Goal: Transaction & Acquisition: Purchase product/service

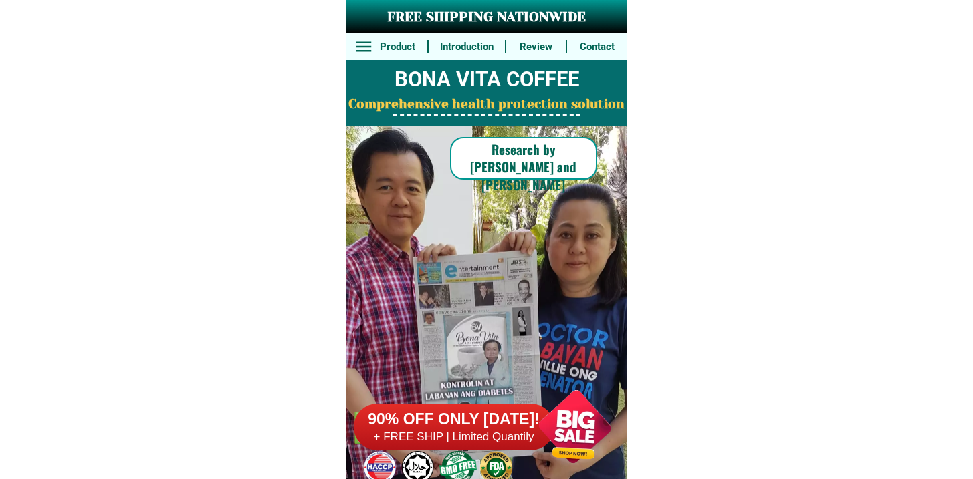
click at [437, 447] on div at bounding box center [454, 427] width 201 height 47
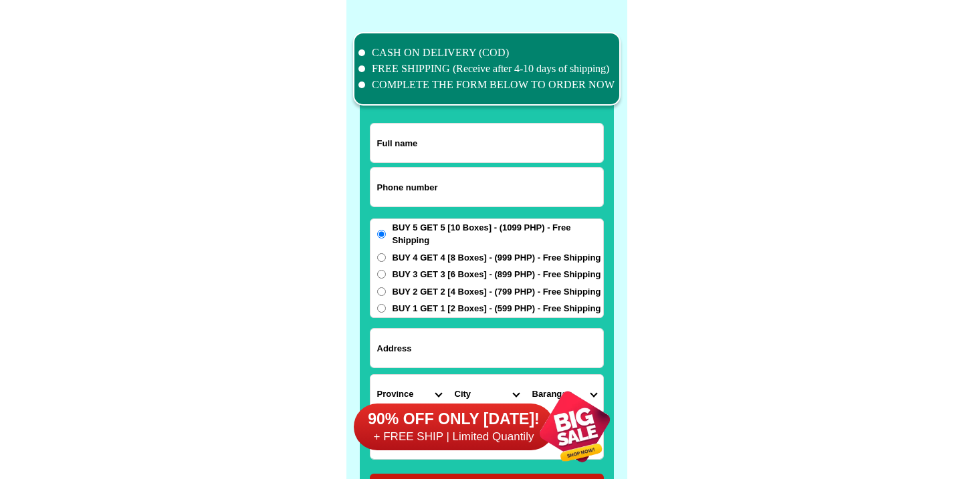
scroll to position [10391, 0]
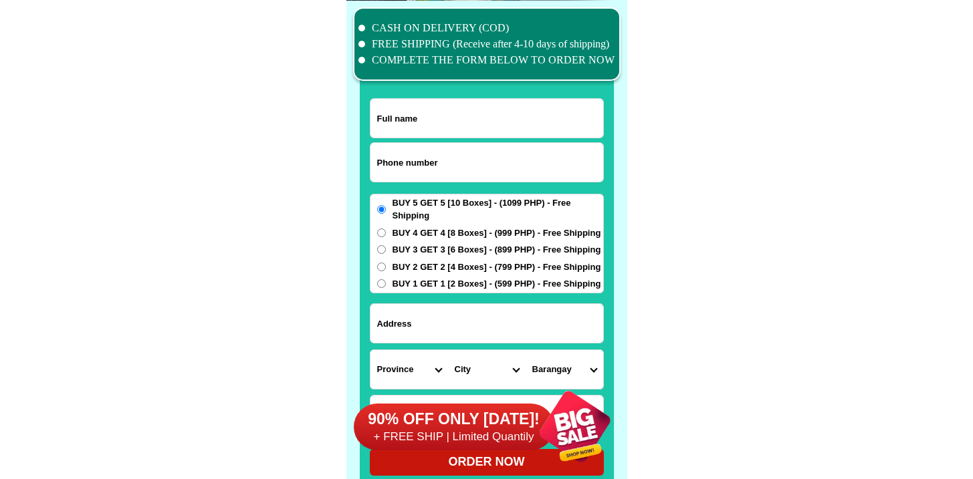
click at [451, 162] on input "Input phone_number" at bounding box center [486, 162] width 233 height 39
paste input "9552761616"
type input "09552761616"
click at [468, 133] on input "Input full_name" at bounding box center [486, 118] width 233 height 39
paste input "[PERSON_NAME]"
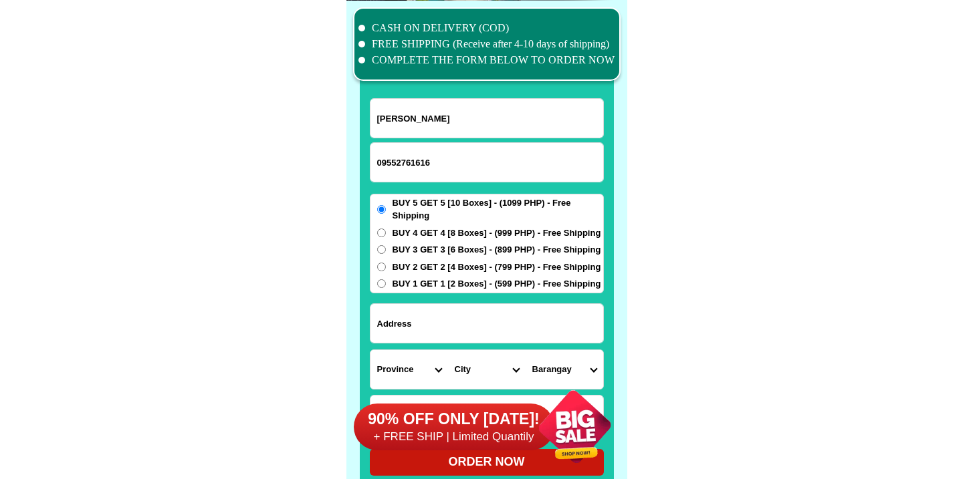
type input "[PERSON_NAME]"
click at [499, 223] on div "BUY 5 GET 5 [10 Boxes] - (1099 PHP) - Free Shipping BUY 4 GET 4 [8 Boxes] - (99…" at bounding box center [487, 244] width 234 height 100
click at [497, 233] on span "BUY 4 GET 4 [8 Boxes] - (999 PHP) - Free Shipping" at bounding box center [496, 233] width 209 height 13
click at [386, 233] on input "BUY 4 GET 4 [8 Boxes] - (999 PHP) - Free Shipping" at bounding box center [381, 233] width 9 height 9
radio input "true"
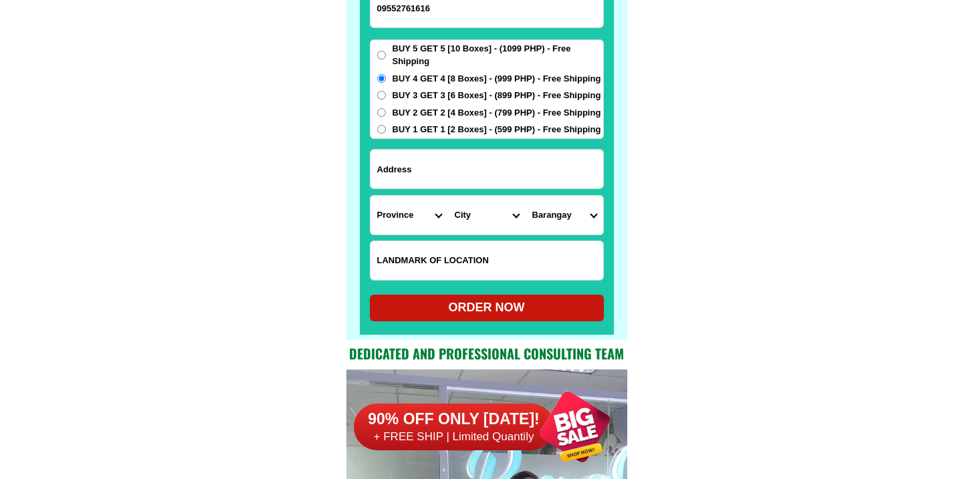
scroll to position [10613, 0]
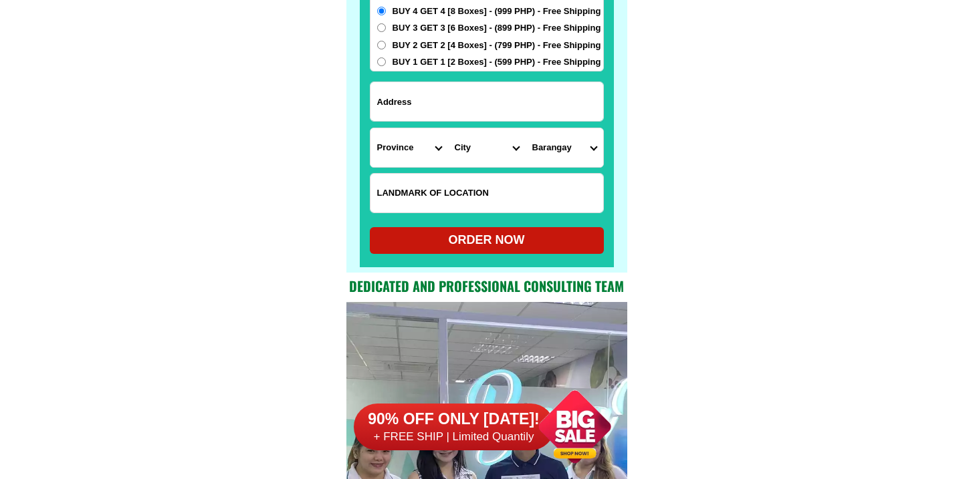
click at [451, 94] on input "Input address" at bounding box center [486, 101] width 233 height 39
paste input "Cumigad st.Brgy. San Roque"
click at [410, 148] on select "Province [GEOGRAPHIC_DATA] [GEOGRAPHIC_DATA] [GEOGRAPHIC_DATA] [GEOGRAPHIC_DATA…" at bounding box center [409, 147] width 78 height 39
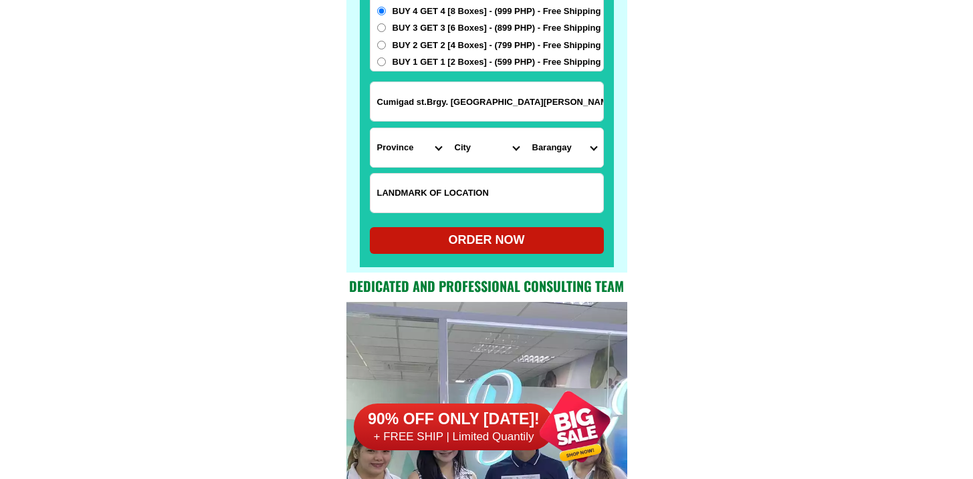
click at [537, 95] on input "Cumigad st.Brgy. San Roque" at bounding box center [486, 101] width 233 height 39
click at [395, 108] on input "cagayan Cumigad st.Brgy. San Roque" at bounding box center [486, 101] width 233 height 39
click at [394, 114] on input "cagayan Cumigad st.Brgy. San Roque" at bounding box center [486, 101] width 233 height 39
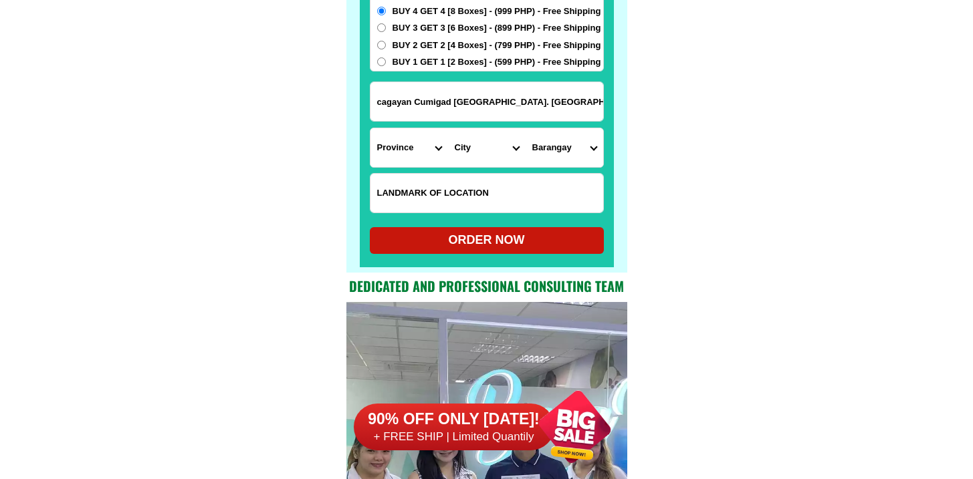
click at [394, 107] on input "cagayan Cumigad st.Brgy. San Roque" at bounding box center [486, 101] width 233 height 39
click at [393, 107] on input "cagayan Cumigad st.Brgy. San Roque" at bounding box center [486, 101] width 233 height 39
click at [392, 98] on input "cagayan Cumigad st.Brgy. San Roque" at bounding box center [486, 101] width 233 height 39
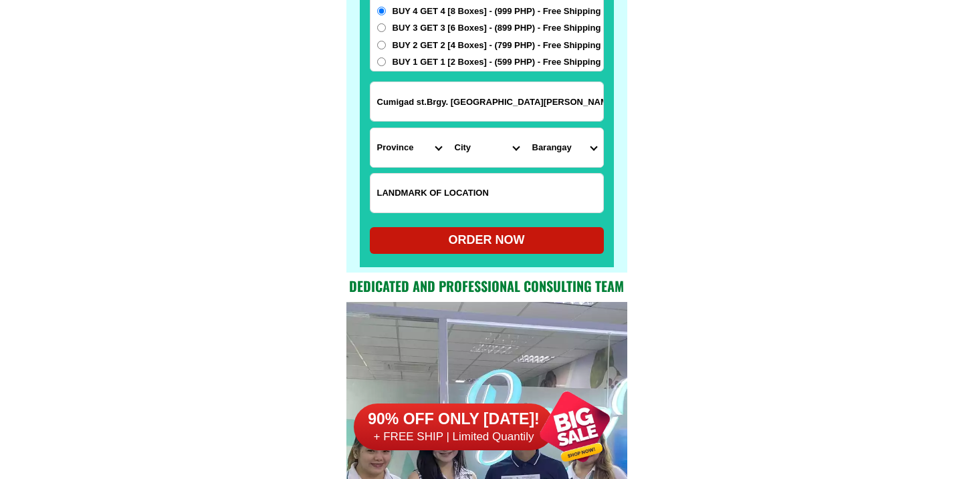
click at [533, 106] on input "Cumigad st.Brgy. San Roque" at bounding box center [486, 101] width 233 height 39
paste input "cagayan"
type input "Cumigad st.Brgy. San Roque cagayan"
click at [418, 142] on select "Province [GEOGRAPHIC_DATA] [GEOGRAPHIC_DATA] [GEOGRAPHIC_DATA] [GEOGRAPHIC_DATA…" at bounding box center [409, 147] width 78 height 39
select select "63_869"
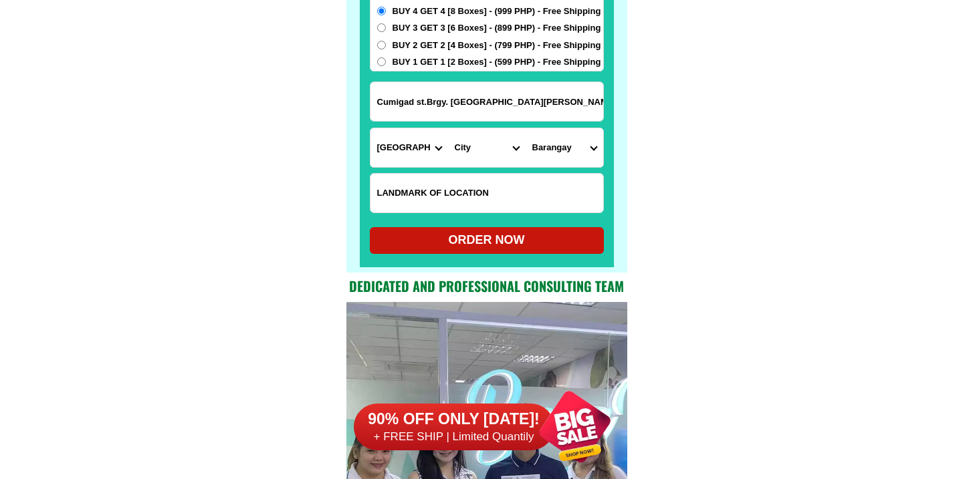
click at [370, 128] on select "Province [GEOGRAPHIC_DATA] [GEOGRAPHIC_DATA] [GEOGRAPHIC_DATA] [GEOGRAPHIC_DATA…" at bounding box center [409, 147] width 78 height 39
click at [452, 150] on select "City Abulug Allacapan Amulung Aparri Baggao Ballesteros Buguey Cagayan-alcala C…" at bounding box center [487, 147] width 78 height 39
select select "63_869963"
click at [448, 128] on select "City Abulug Allacapan Amulung Aparri Baggao Ballesteros Buguey Cagayan-alcala C…" at bounding box center [487, 147] width 78 height 39
click at [569, 141] on select "Barangay Annafunan east Annafunan west Atulayan norte Atulayan sur Bagay Buntun…" at bounding box center [564, 147] width 78 height 39
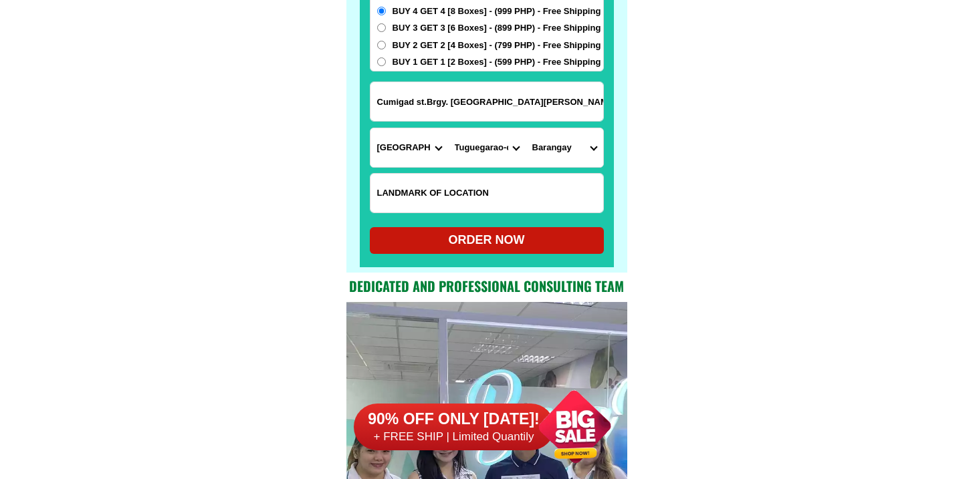
click at [510, 135] on select "City Abulug Allacapan Amulung Aparri Baggao Ballesteros Buguey Cagayan-alcala C…" at bounding box center [487, 147] width 78 height 39
click at [448, 128] on select "City Abulug Allacapan Amulung Aparri Baggao Ballesteros Buguey Cagayan-alcala C…" at bounding box center [487, 147] width 78 height 39
click at [547, 149] on select "Barangay Annafunan east Annafunan west Atulayan norte Atulayan sur Bagay Buntun…" at bounding box center [564, 147] width 78 height 39
click at [576, 138] on select "Barangay Annafunan east Annafunan west Atulayan norte Atulayan sur Bagay Buntun…" at bounding box center [564, 147] width 78 height 39
select select "63_869963498"
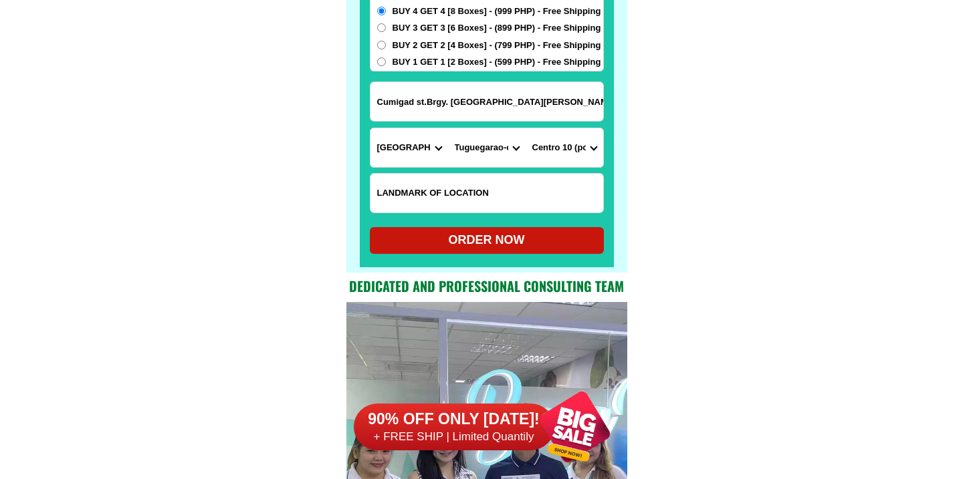
click at [525, 128] on select "Barangay Annafunan east Annafunan west Atulayan norte Atulayan sur Bagay Buntun…" at bounding box center [564, 147] width 78 height 39
click at [531, 234] on div "ORDER NOW" at bounding box center [487, 240] width 234 height 18
radio input "true"
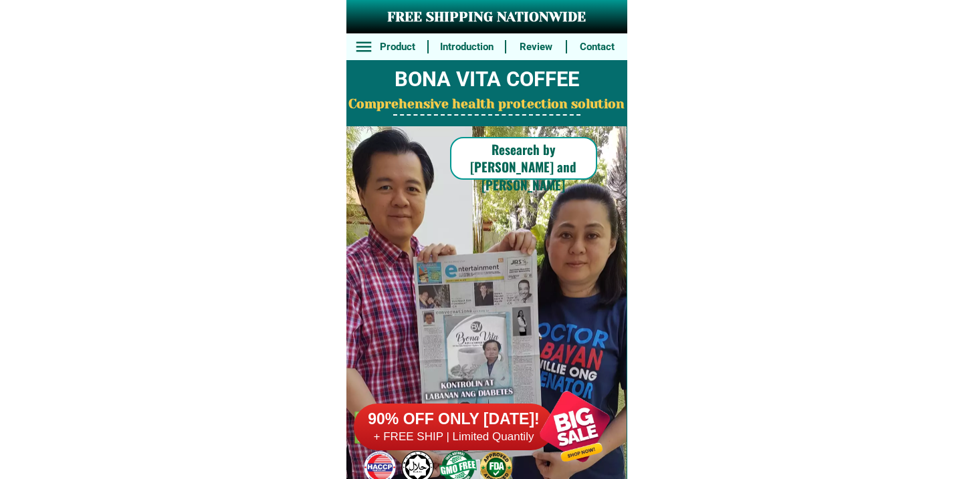
click at [468, 410] on h6 "90% OFF ONLY [DATE]!" at bounding box center [454, 420] width 201 height 20
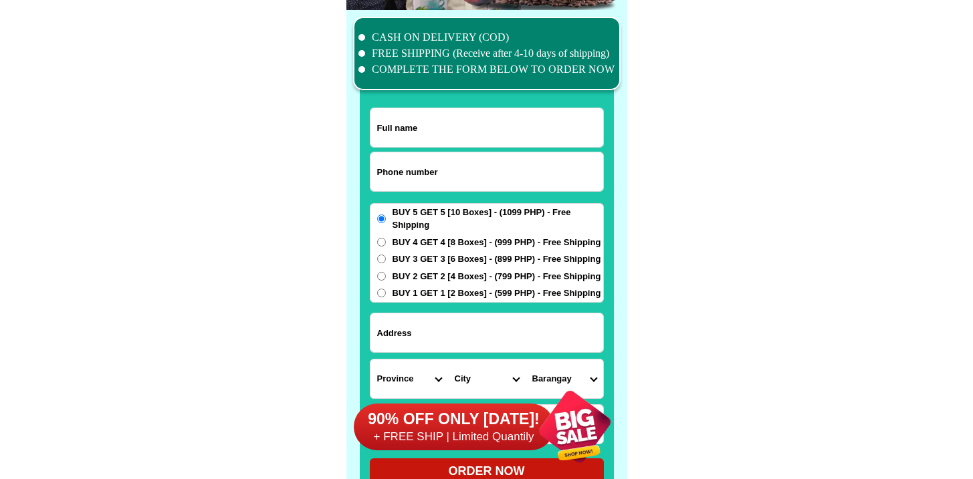
scroll to position [10391, 0]
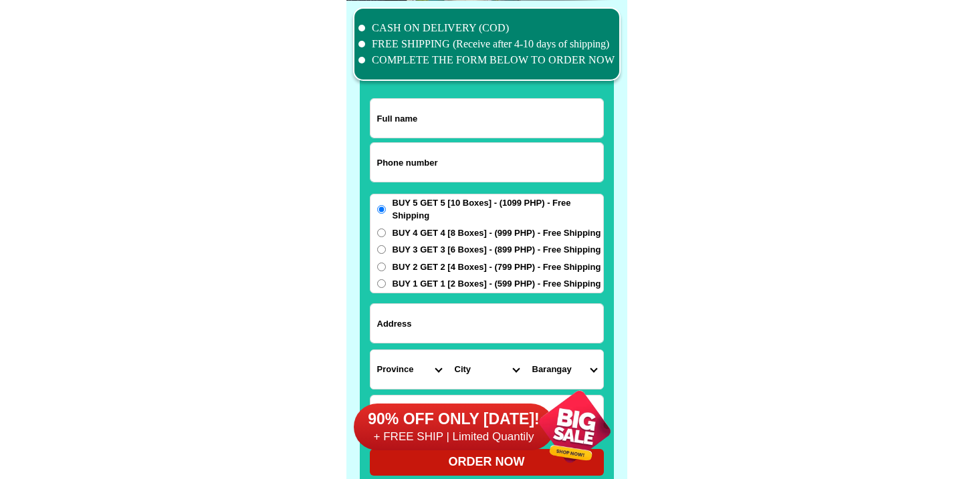
click at [423, 166] on input "Input phone_number" at bounding box center [486, 162] width 233 height 39
paste input "9055732051"
click at [384, 160] on input "9055732051" at bounding box center [486, 162] width 233 height 39
click at [377, 161] on input "9055732051" at bounding box center [486, 162] width 233 height 39
type input "09055732051"
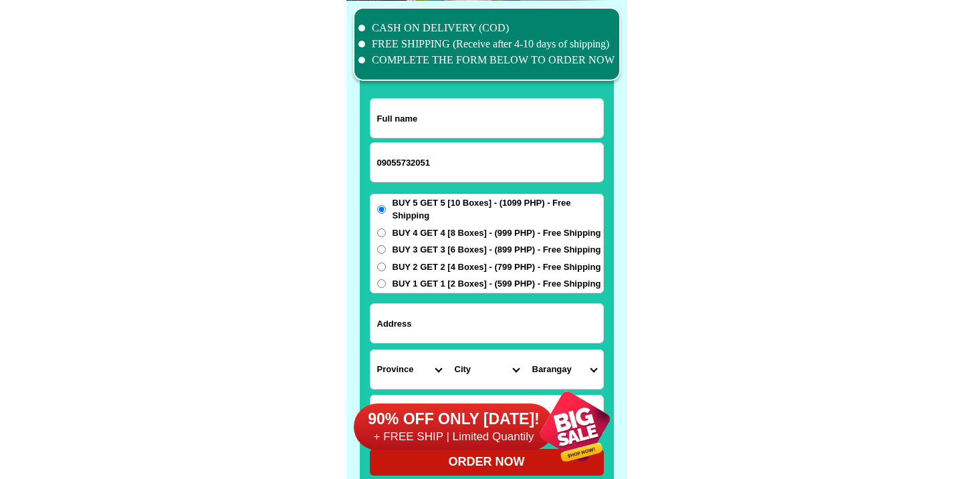
click at [501, 126] on input "Input full_name" at bounding box center [486, 118] width 233 height 39
paste input "Adela Mabulay"
type input "Adela Mabulay"
click at [483, 309] on input "Input address" at bounding box center [486, 323] width 233 height 39
paste input "Tisa Cebu-city Cebu"
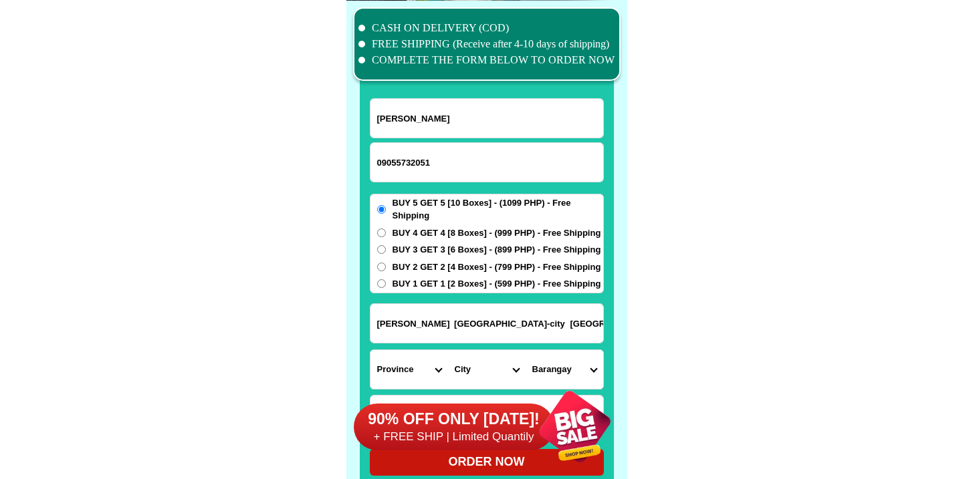
type input "Tisa Cebu-city Cebu"
click at [414, 358] on select "Province [GEOGRAPHIC_DATA] [GEOGRAPHIC_DATA] [GEOGRAPHIC_DATA] [GEOGRAPHIC_DATA…" at bounding box center [409, 369] width 78 height 39
select select "63_8"
click at [370, 350] on select "Province [GEOGRAPHIC_DATA] [GEOGRAPHIC_DATA] [GEOGRAPHIC_DATA] [GEOGRAPHIC_DATA…" at bounding box center [409, 369] width 78 height 39
click at [480, 372] on select "City Alcoy [GEOGRAPHIC_DATA] [GEOGRAPHIC_DATA] [GEOGRAPHIC_DATA] [GEOGRAPHIC_DA…" at bounding box center [487, 369] width 78 height 39
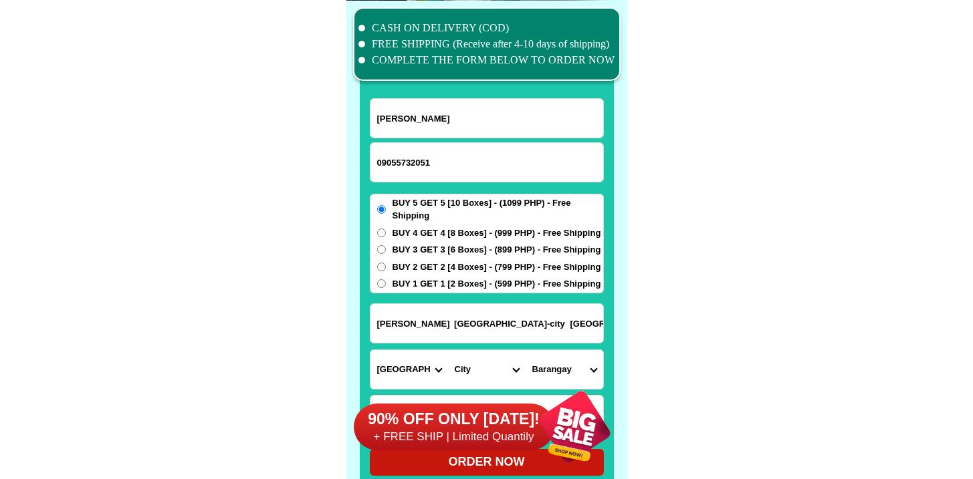
select select "63_865"
click at [448, 350] on select "City Alcoy [GEOGRAPHIC_DATA] [GEOGRAPHIC_DATA] [GEOGRAPHIC_DATA] [GEOGRAPHIC_DA…" at bounding box center [487, 369] width 78 height 39
click at [567, 372] on select "Barangay Adlaon Agsungot Apas Babag Bacayan Banilad [PERSON_NAME] san nicolas B…" at bounding box center [564, 369] width 78 height 39
select select "63_8658935"
click at [525, 350] on select "Barangay Adlaon Agsungot Apas Babag Bacayan Banilad [PERSON_NAME] san nicolas B…" at bounding box center [564, 369] width 78 height 39
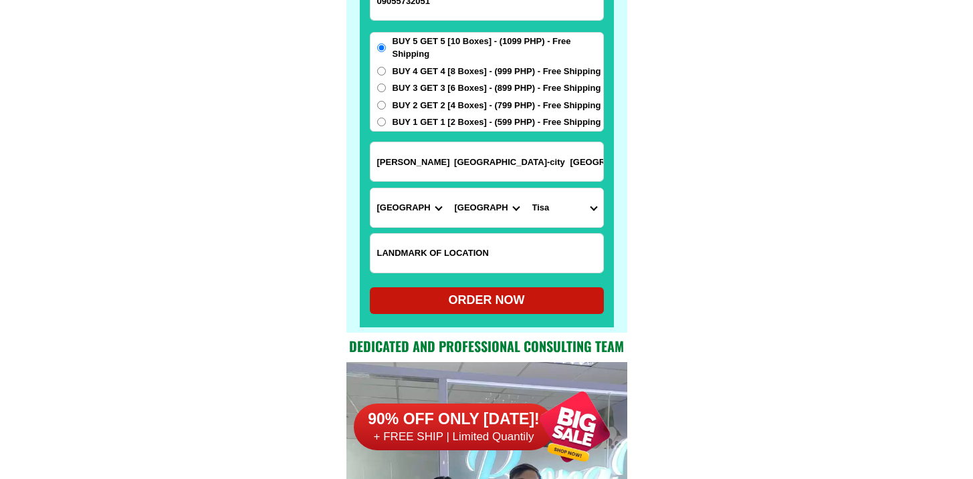
scroll to position [10599, 0]
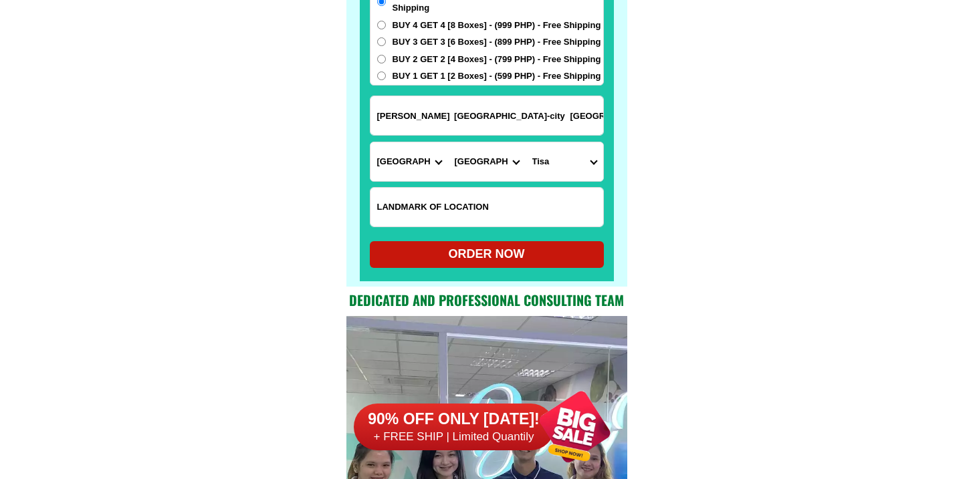
click at [485, 240] on form "Adela Mabulay 09055732051 ORDER NOW Tisa Cebu-city Cebu Province Abra Agusan-de…" at bounding box center [487, 79] width 234 height 378
click at [519, 258] on div "ORDER NOW" at bounding box center [487, 254] width 234 height 18
type input "Adela Mabulay"
radio input "true"
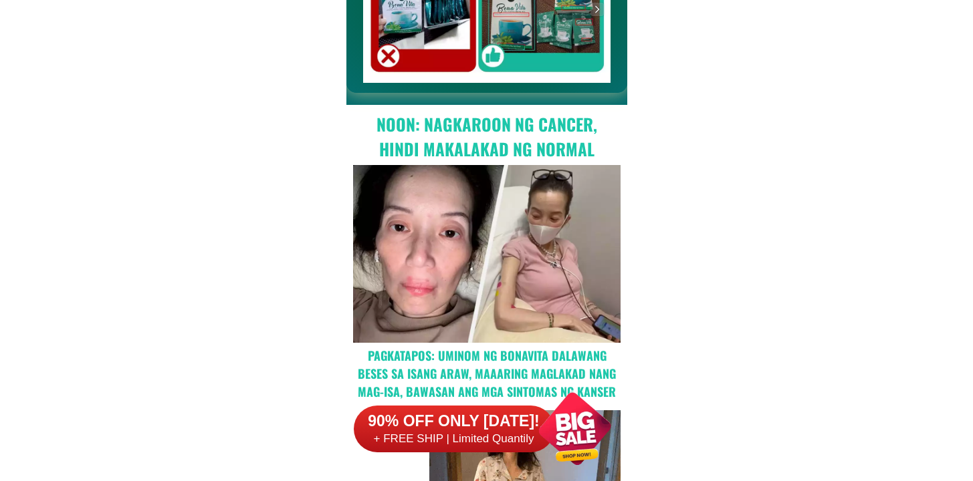
click at [445, 390] on div "90% OFF ONLY [DATE]! + FREE SHIP | Limited Quantily" at bounding box center [490, 428] width 273 height 105
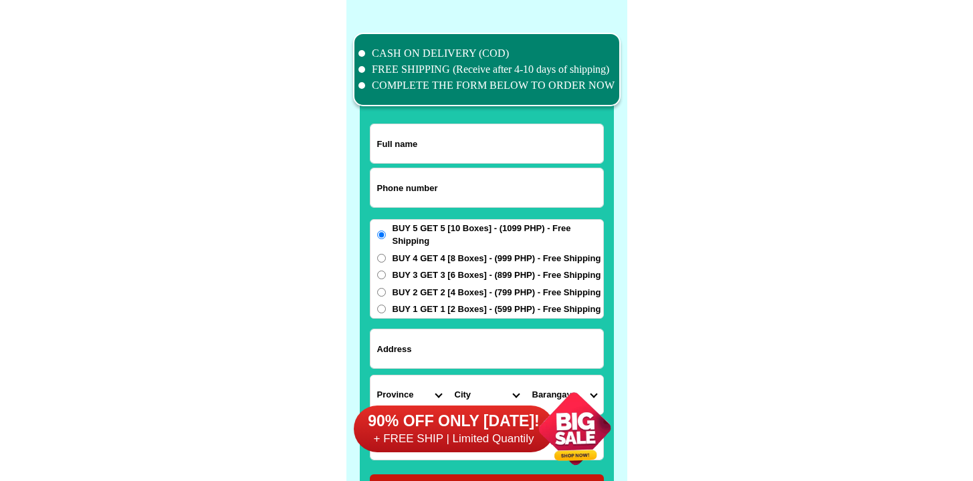
scroll to position [10391, 0]
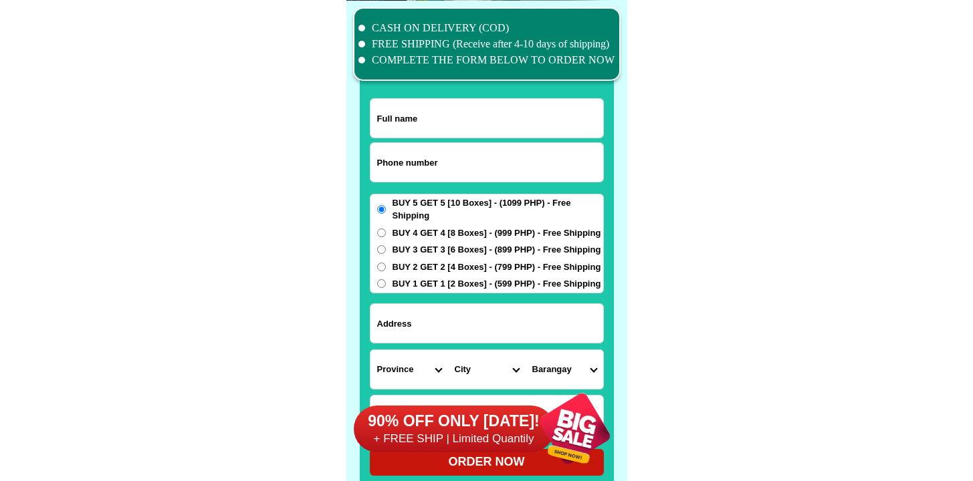
click at [449, 164] on input "Input phone_number" at bounding box center [486, 162] width 233 height 39
paste input "09177200086"
type input "09177200086"
click at [414, 134] on input "Input full_name" at bounding box center [486, 118] width 233 height 39
paste input "[PERSON_NAME] zerda9"
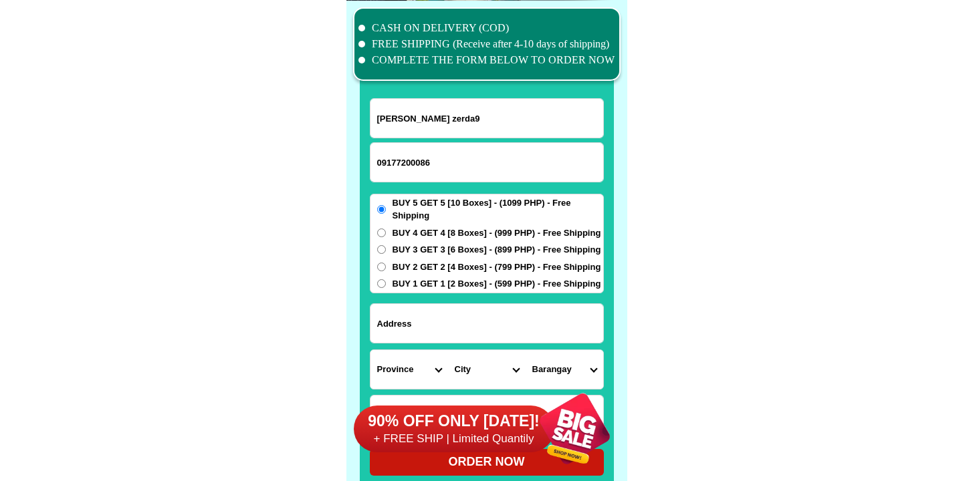
type input "[PERSON_NAME] zerda9"
click at [453, 303] on div at bounding box center [487, 323] width 234 height 40
click at [454, 305] on input "Input address" at bounding box center [486, 323] width 233 height 39
paste input "[STREET_ADDRESS] Banawa"
type input "[STREET_ADDRESS] Banawa"
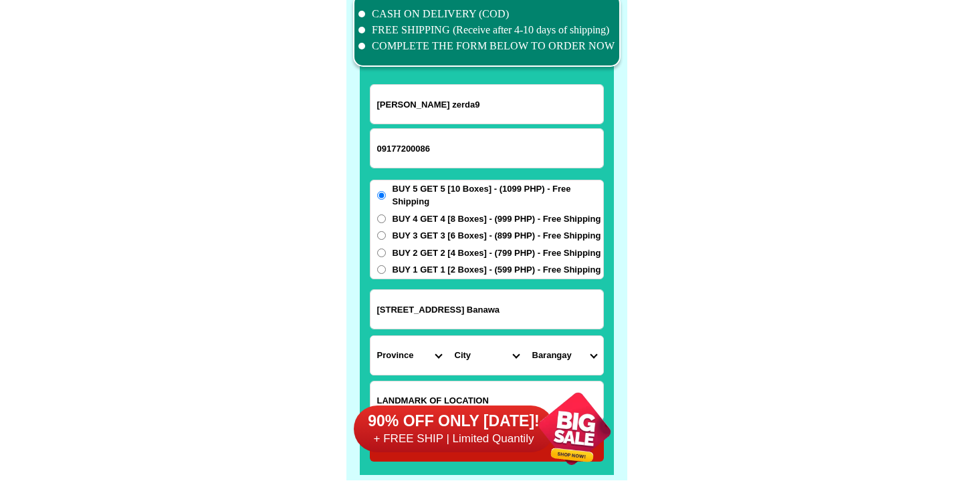
scroll to position [10424, 0]
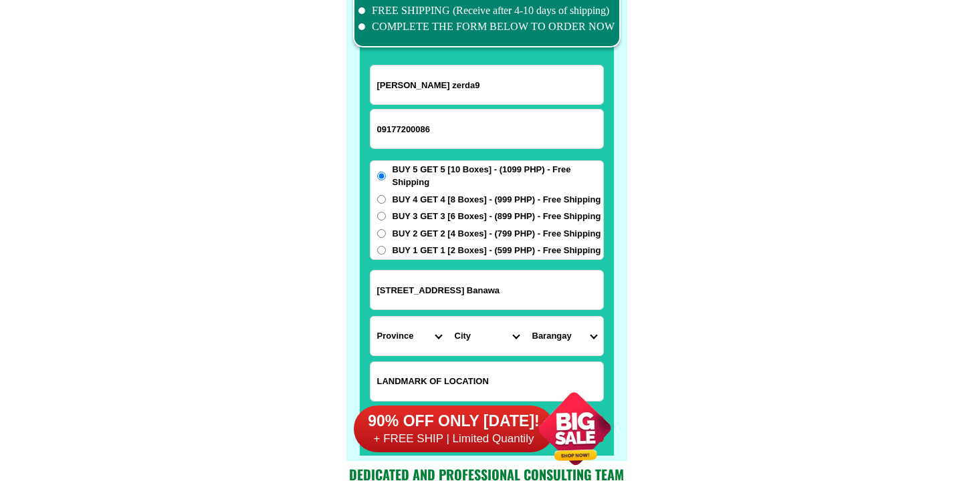
click at [448, 368] on input "Input LANDMARKOFLOCATION" at bounding box center [486, 381] width 233 height 39
paste input "M [PERSON_NAME] . same address"
type input "M [PERSON_NAME] . same address"
click at [402, 318] on select "Province [GEOGRAPHIC_DATA] [GEOGRAPHIC_DATA] [GEOGRAPHIC_DATA] [GEOGRAPHIC_DATA…" at bounding box center [409, 336] width 78 height 39
select select "63_8"
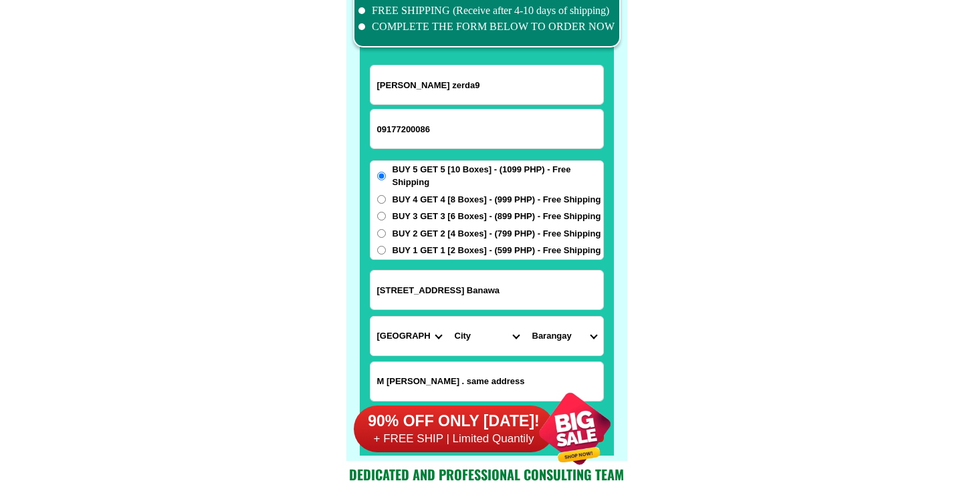
click at [370, 317] on select "Province [GEOGRAPHIC_DATA] [GEOGRAPHIC_DATA] [GEOGRAPHIC_DATA] [GEOGRAPHIC_DATA…" at bounding box center [409, 336] width 78 height 39
click at [479, 356] on form "[PERSON_NAME] zerda9 09177200086 ORDER NOW 7 Quarter [GEOGRAPHIC_DATA] [GEOGRAP…" at bounding box center [487, 254] width 234 height 378
click at [483, 335] on select "City Alcoy [GEOGRAPHIC_DATA] [GEOGRAPHIC_DATA] [GEOGRAPHIC_DATA] [GEOGRAPHIC_DA…" at bounding box center [487, 336] width 78 height 39
select select "63_86125"
click at [448, 317] on select "City Alcoy [GEOGRAPHIC_DATA] [GEOGRAPHIC_DATA] [GEOGRAPHIC_DATA] [GEOGRAPHIC_DA…" at bounding box center [487, 336] width 78 height 39
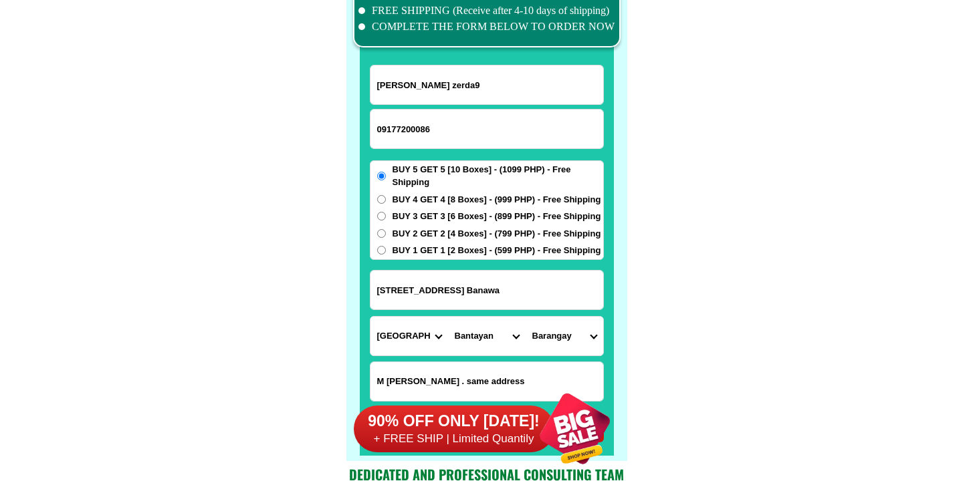
click at [413, 294] on input "[STREET_ADDRESS] Banawa" at bounding box center [486, 290] width 233 height 39
click at [496, 371] on input "M [PERSON_NAME] . same address" at bounding box center [486, 381] width 233 height 39
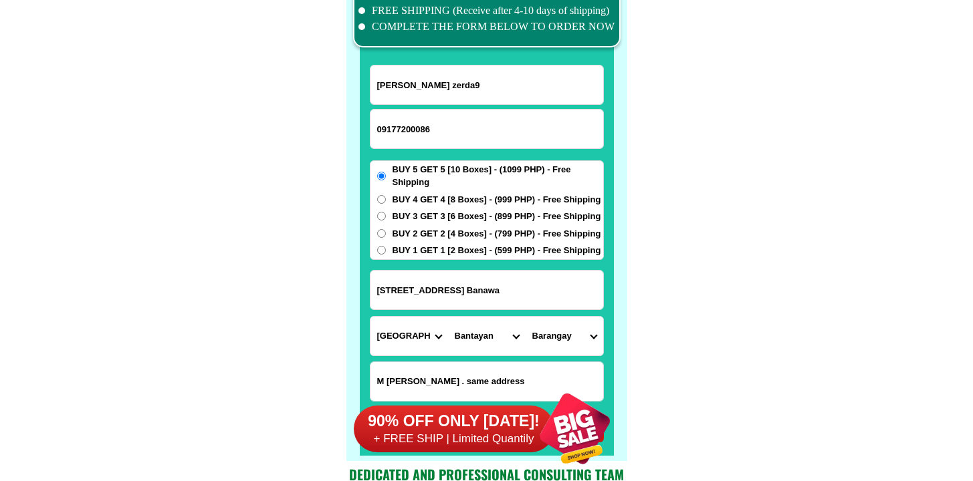
click at [496, 371] on input "M [PERSON_NAME] . same address" at bounding box center [486, 381] width 233 height 39
type input "M [PERSON_NAME] . same address"
click at [519, 378] on div "90% OFF ONLY [DATE]! + FREE SHIP | Limited Quantily" at bounding box center [490, 428] width 273 height 105
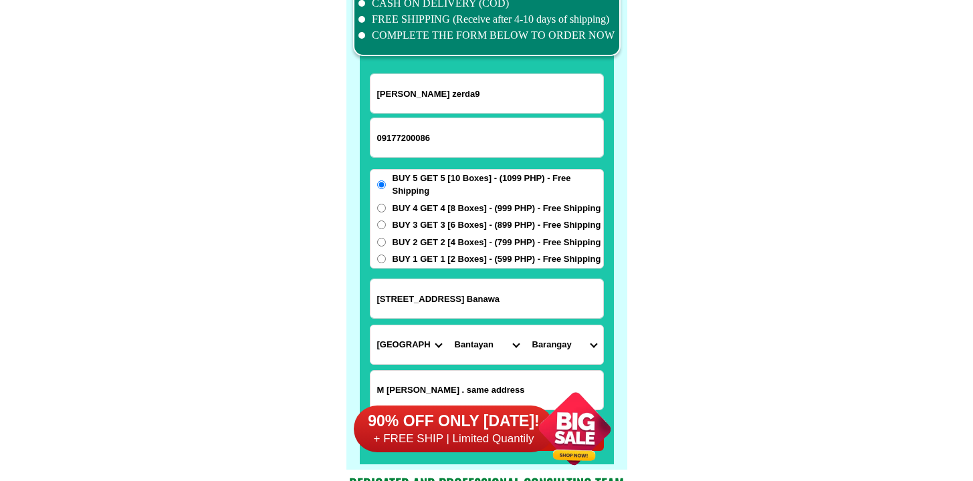
click at [519, 378] on div "90% OFF ONLY [DATE]! + FREE SHIP | Limited Quantily" at bounding box center [490, 428] width 273 height 105
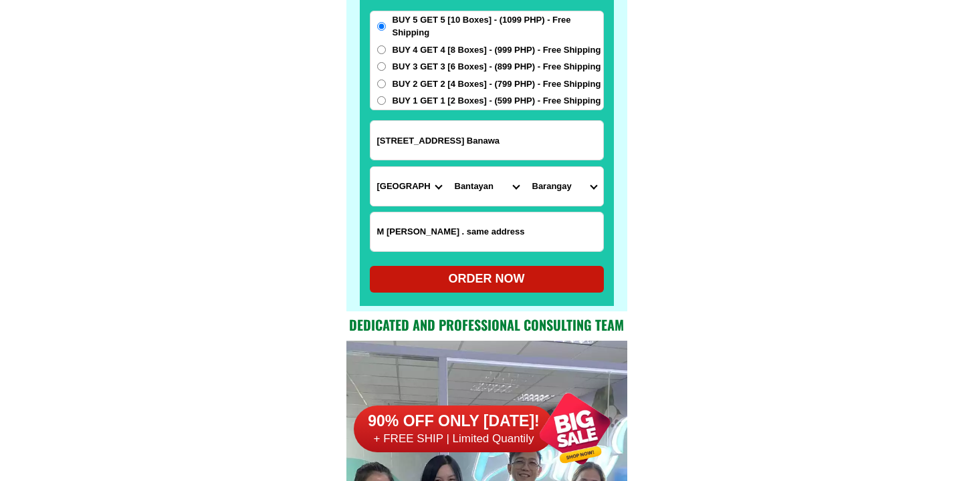
scroll to position [10579, 0]
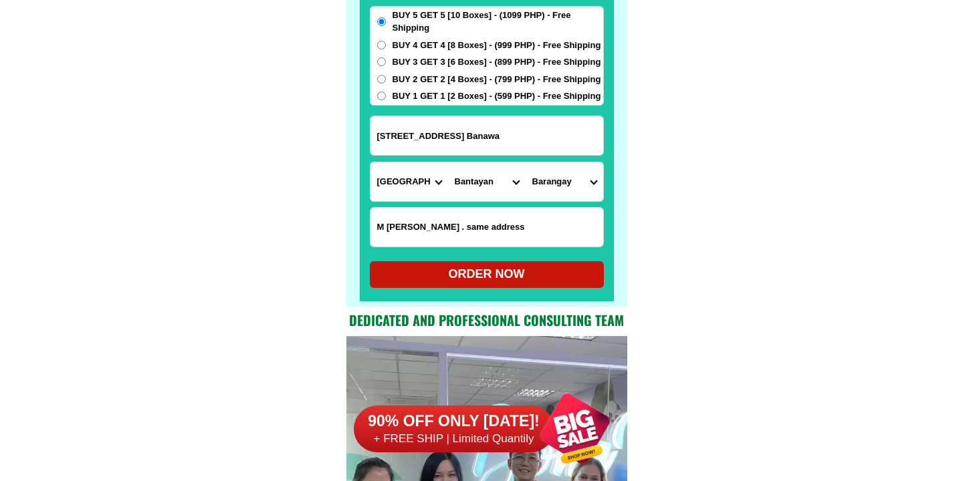
click at [461, 226] on input "M [PERSON_NAME] . same address" at bounding box center [486, 227] width 233 height 39
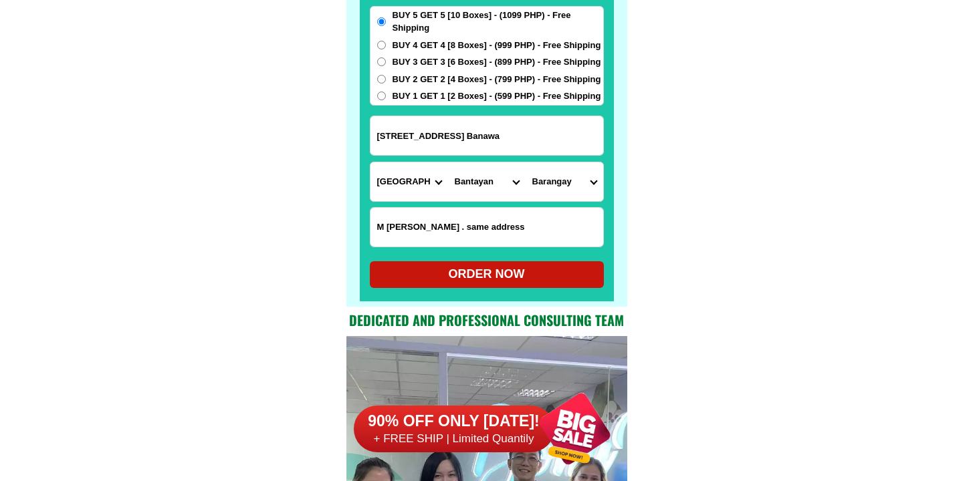
click at [461, 226] on input "M [PERSON_NAME] . same address" at bounding box center [486, 227] width 233 height 39
click at [473, 170] on select "City Alcoy [GEOGRAPHIC_DATA] [GEOGRAPHIC_DATA] [GEOGRAPHIC_DATA] [GEOGRAPHIC_DA…" at bounding box center [487, 181] width 78 height 39
select select "63_865"
click at [448, 162] on select "City Alcoy [GEOGRAPHIC_DATA] [GEOGRAPHIC_DATA] [GEOGRAPHIC_DATA] [GEOGRAPHIC_DA…" at bounding box center [487, 181] width 78 height 39
click at [567, 189] on select "Barangay Adlaon Agsungot Apas Babag Bacayan Banilad [PERSON_NAME] san nicolas B…" at bounding box center [564, 181] width 78 height 39
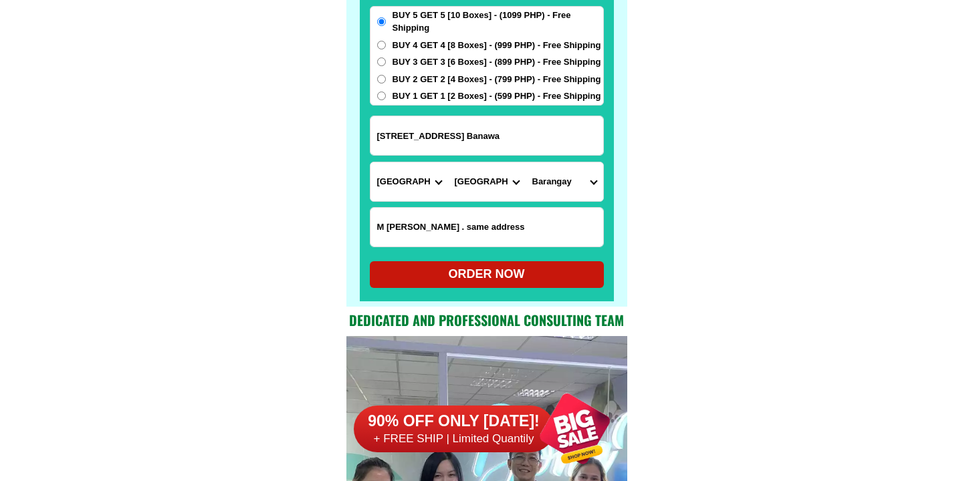
select select "63_8653686"
click at [525, 162] on select "Barangay Adlaon Agsungot Apas Babag Bacayan Banilad [PERSON_NAME] san nicolas B…" at bounding box center [564, 181] width 78 height 39
click at [455, 275] on div "ORDER NOW" at bounding box center [487, 274] width 234 height 18
radio input "true"
